Goal: Find specific page/section: Find specific page/section

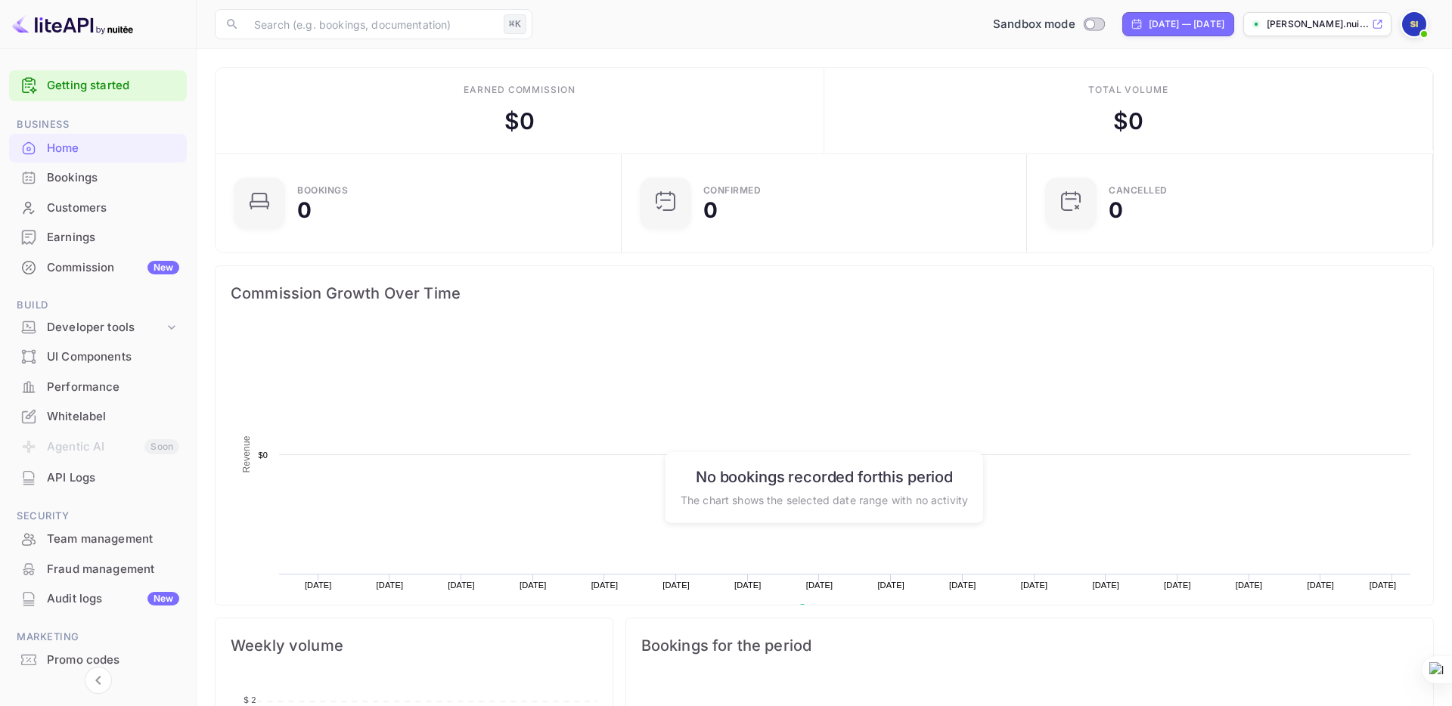
scroll to position [246, 396]
click at [119, 178] on div "Bookings" at bounding box center [113, 177] width 132 height 17
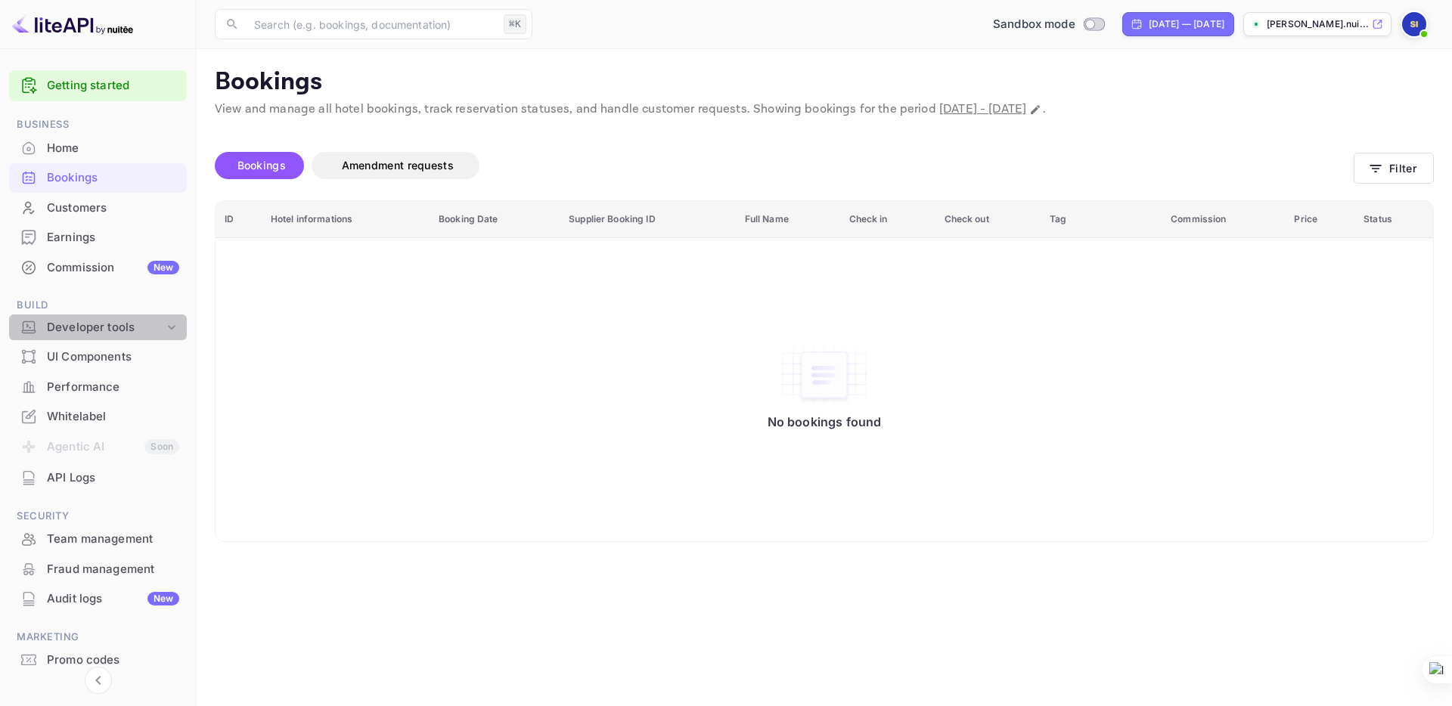
click at [141, 333] on div "Developer tools" at bounding box center [105, 327] width 117 height 17
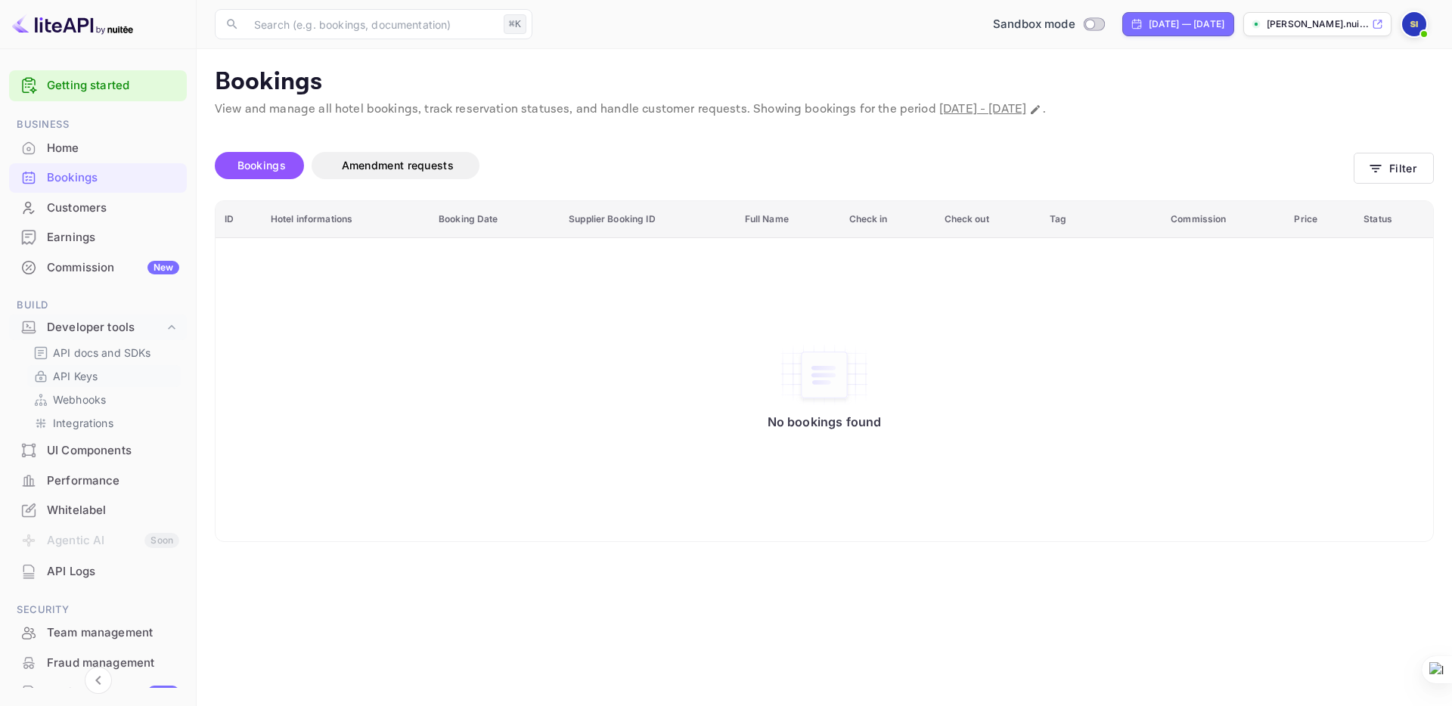
click at [91, 372] on p "API Keys" at bounding box center [75, 376] width 45 height 16
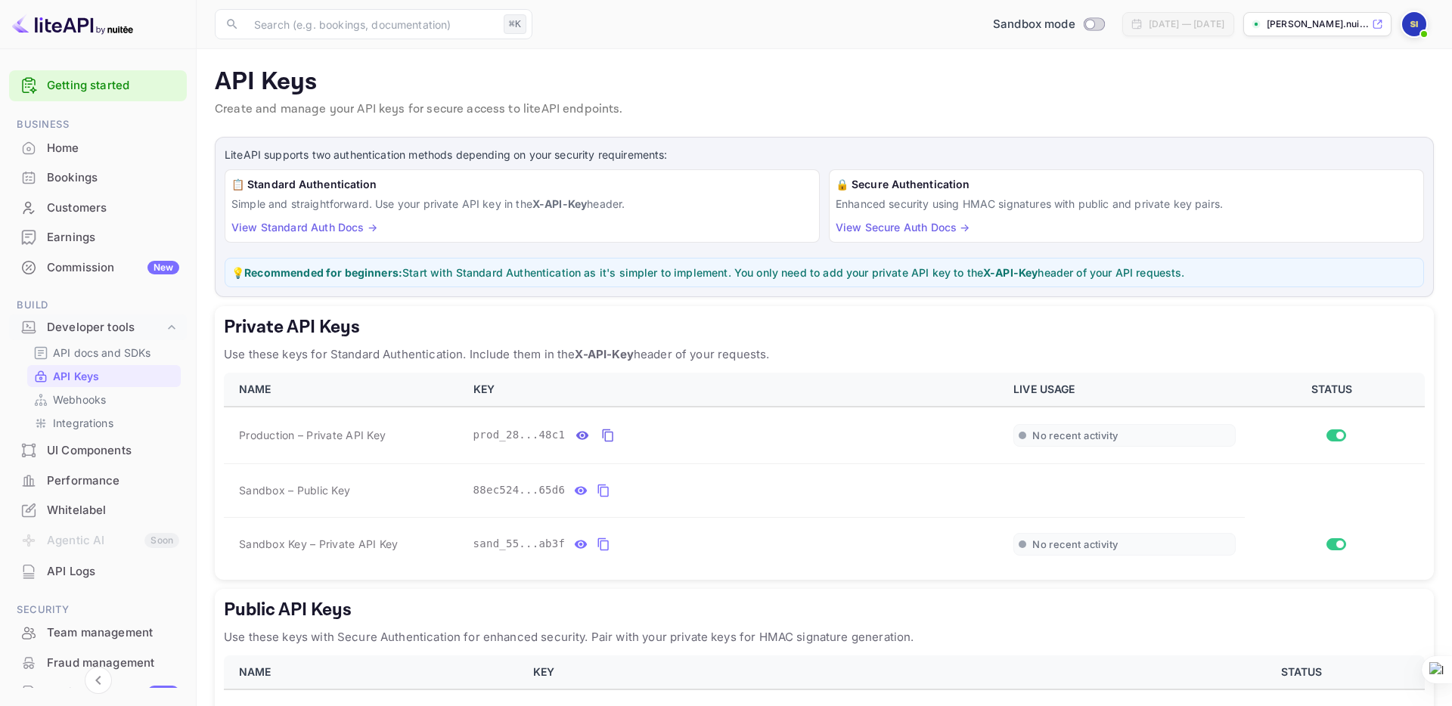
click at [306, 228] on link "View Standard Auth Docs →" at bounding box center [304, 227] width 146 height 13
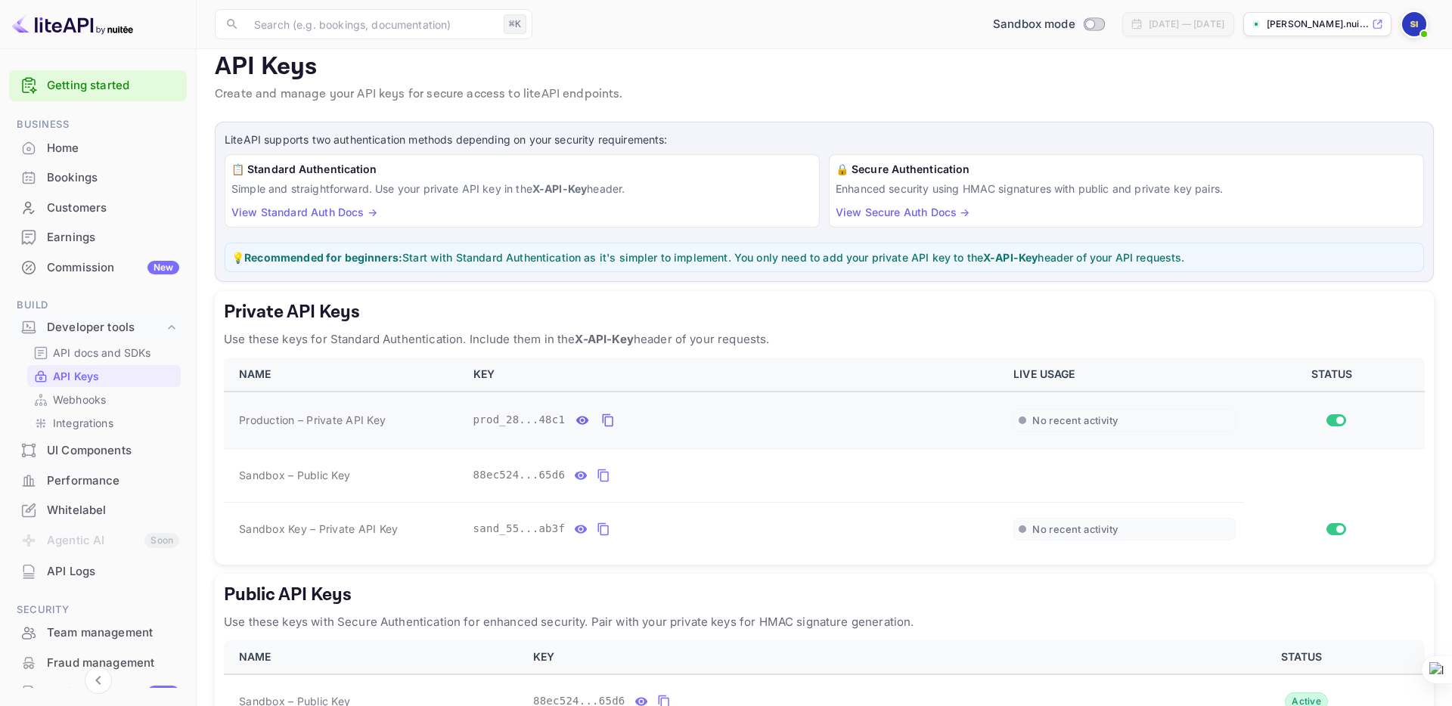
scroll to position [17, 0]
click at [606, 532] on icon "private api keys table" at bounding box center [603, 528] width 11 height 13
click at [109, 180] on div "Bookings" at bounding box center [113, 177] width 132 height 17
